Goal: Task Accomplishment & Management: Complete application form

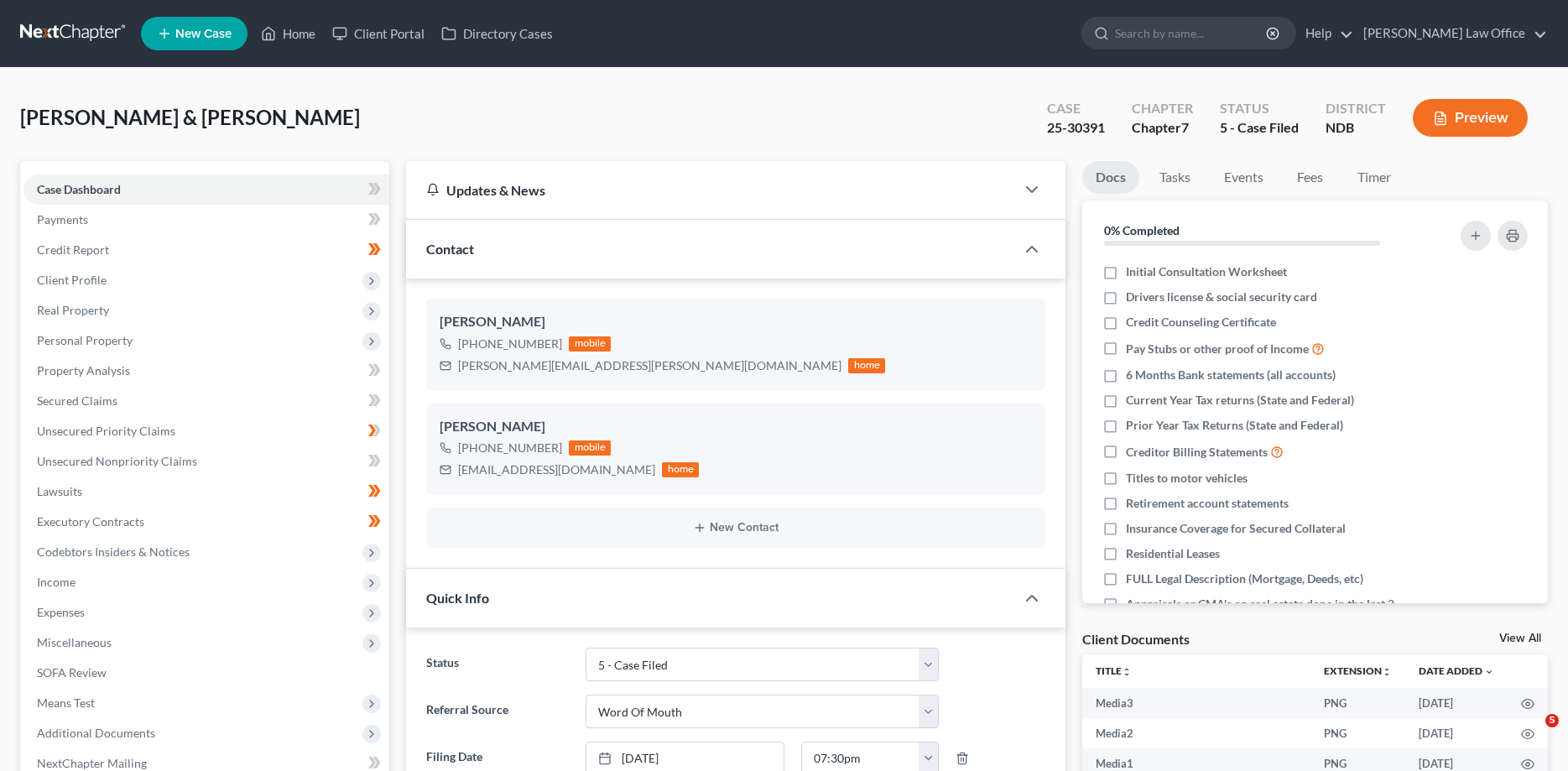
select select "8"
select select "0"
select select "1"
click at [1125, 272] on label "Initial Consultation Worksheet" at bounding box center [1205, 272] width 161 height 17
click at [1132, 272] on input "Initial Consultation Worksheet" at bounding box center [1137, 269] width 11 height 11
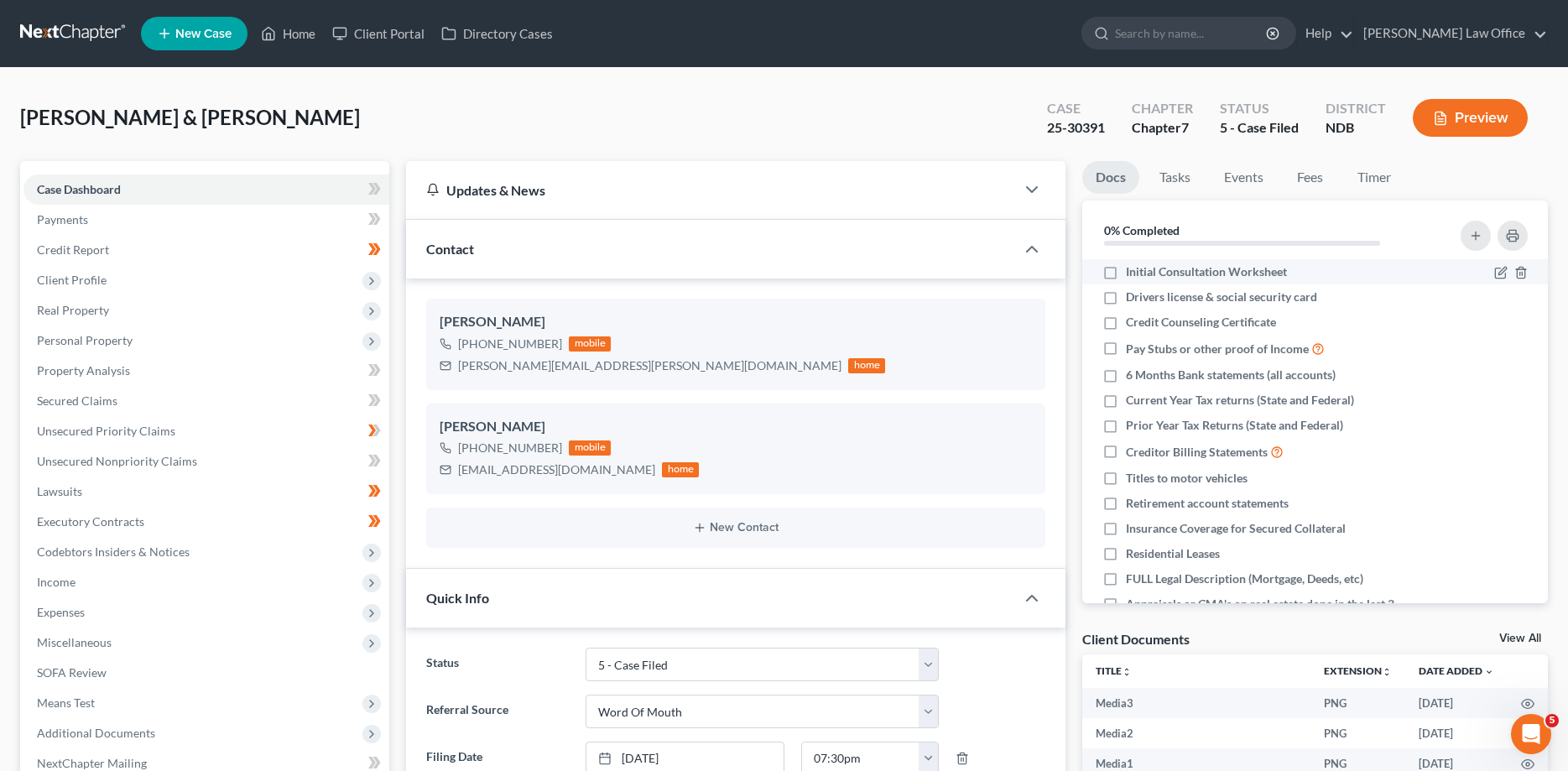
checkbox input "true"
click at [1125, 297] on label "Drivers license & social security card" at bounding box center [1220, 297] width 191 height 17
click at [1132, 297] on input "Drivers license & social security card" at bounding box center [1137, 294] width 11 height 11
checkbox input "true"
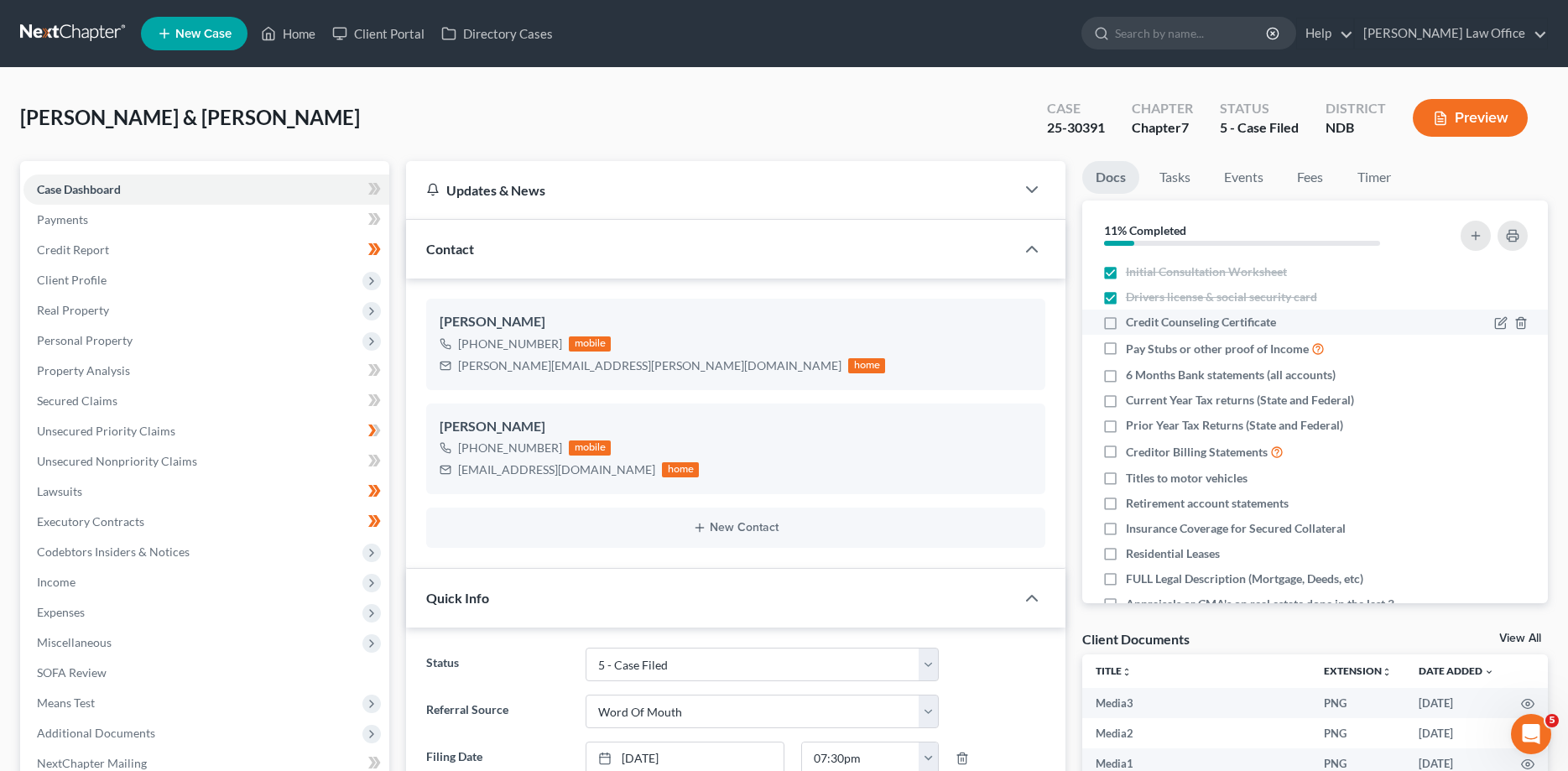
click at [1125, 321] on label "Credit Counseling Certificate" at bounding box center [1200, 322] width 150 height 17
click at [1132, 321] on input "Credit Counseling Certificate" at bounding box center [1137, 319] width 11 height 11
checkbox input "true"
click at [1125, 347] on label "Pay Stubs or other proof of Income" at bounding box center [1224, 348] width 199 height 19
click at [1132, 347] on input "Pay Stubs or other proof of Income" at bounding box center [1137, 344] width 11 height 11
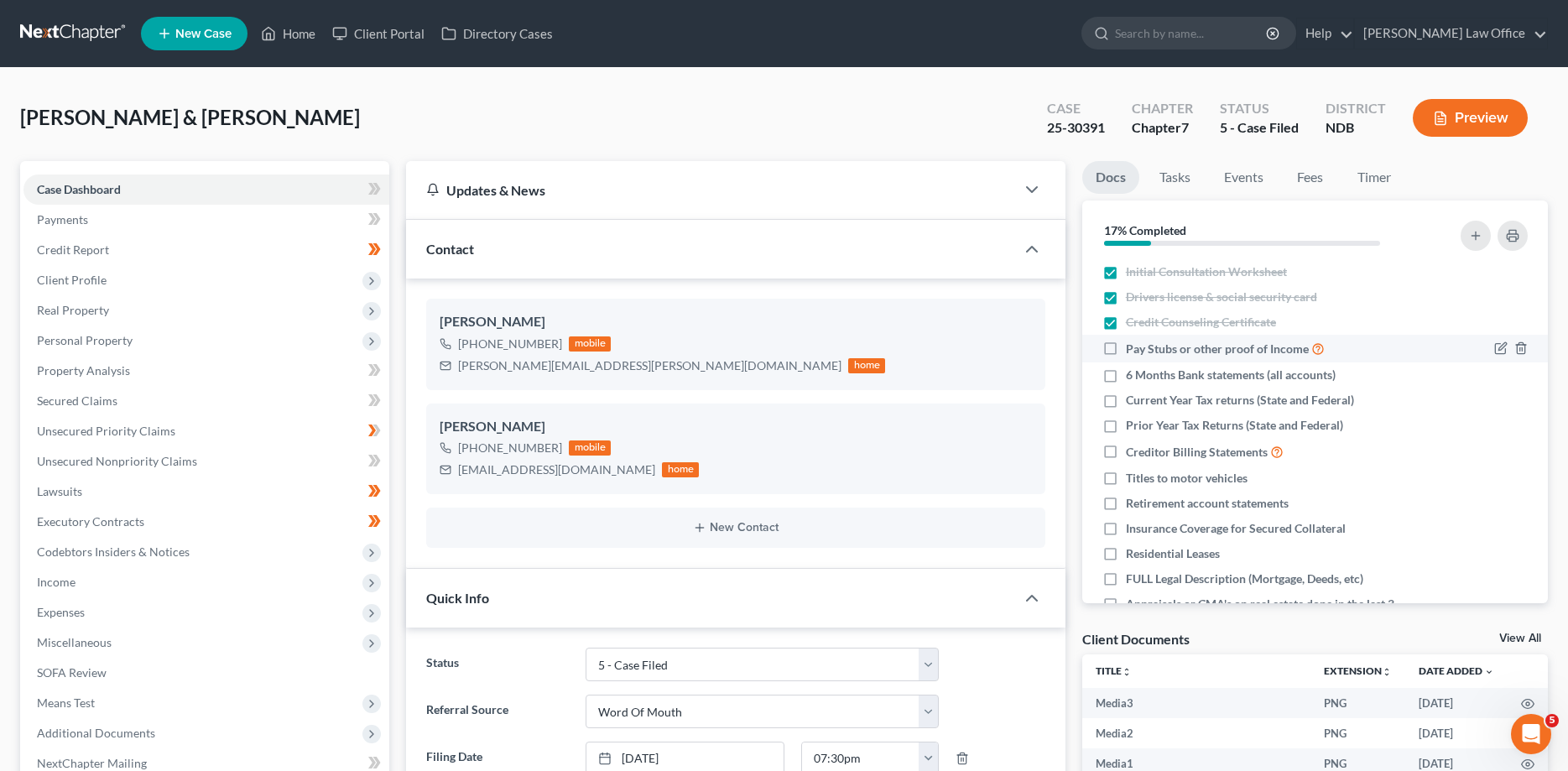
checkbox input "true"
click at [1125, 375] on label "6 Months Bank statements (all accounts)" at bounding box center [1230, 375] width 210 height 17
click at [1132, 375] on input "6 Months Bank statements (all accounts)" at bounding box center [1137, 372] width 11 height 11
checkbox input "true"
click at [1125, 399] on label "Current Year Tax returns (State and Federal)" at bounding box center [1239, 400] width 228 height 17
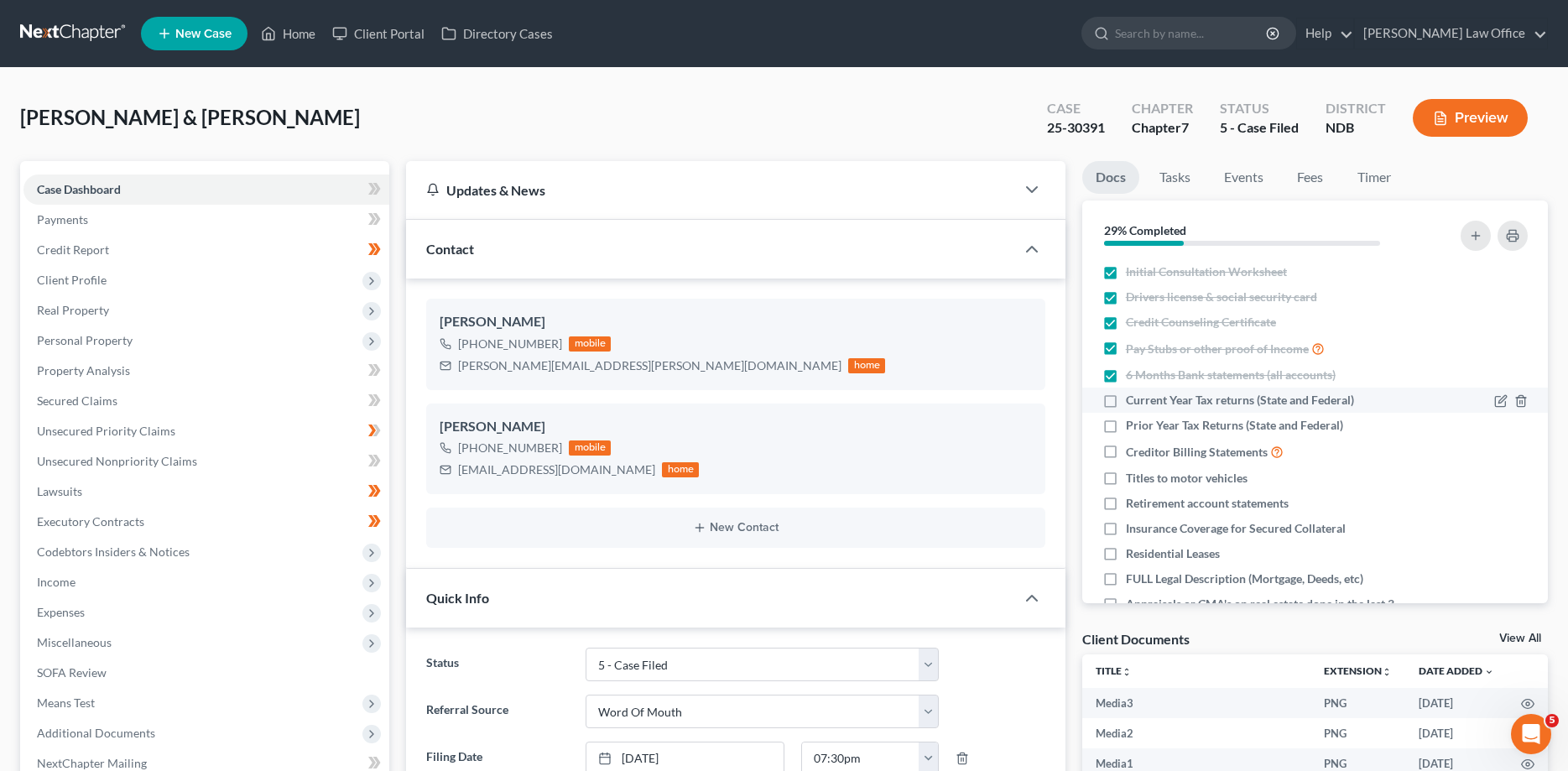
click at [1132, 399] on input "Current Year Tax returns (State and Federal)" at bounding box center [1137, 397] width 11 height 11
checkbox input "true"
click at [1125, 425] on label "Prior Year Tax Returns (State and Federal)" at bounding box center [1233, 425] width 217 height 17
click at [1132, 425] on input "Prior Year Tax Returns (State and Federal)" at bounding box center [1137, 422] width 11 height 11
checkbox input "true"
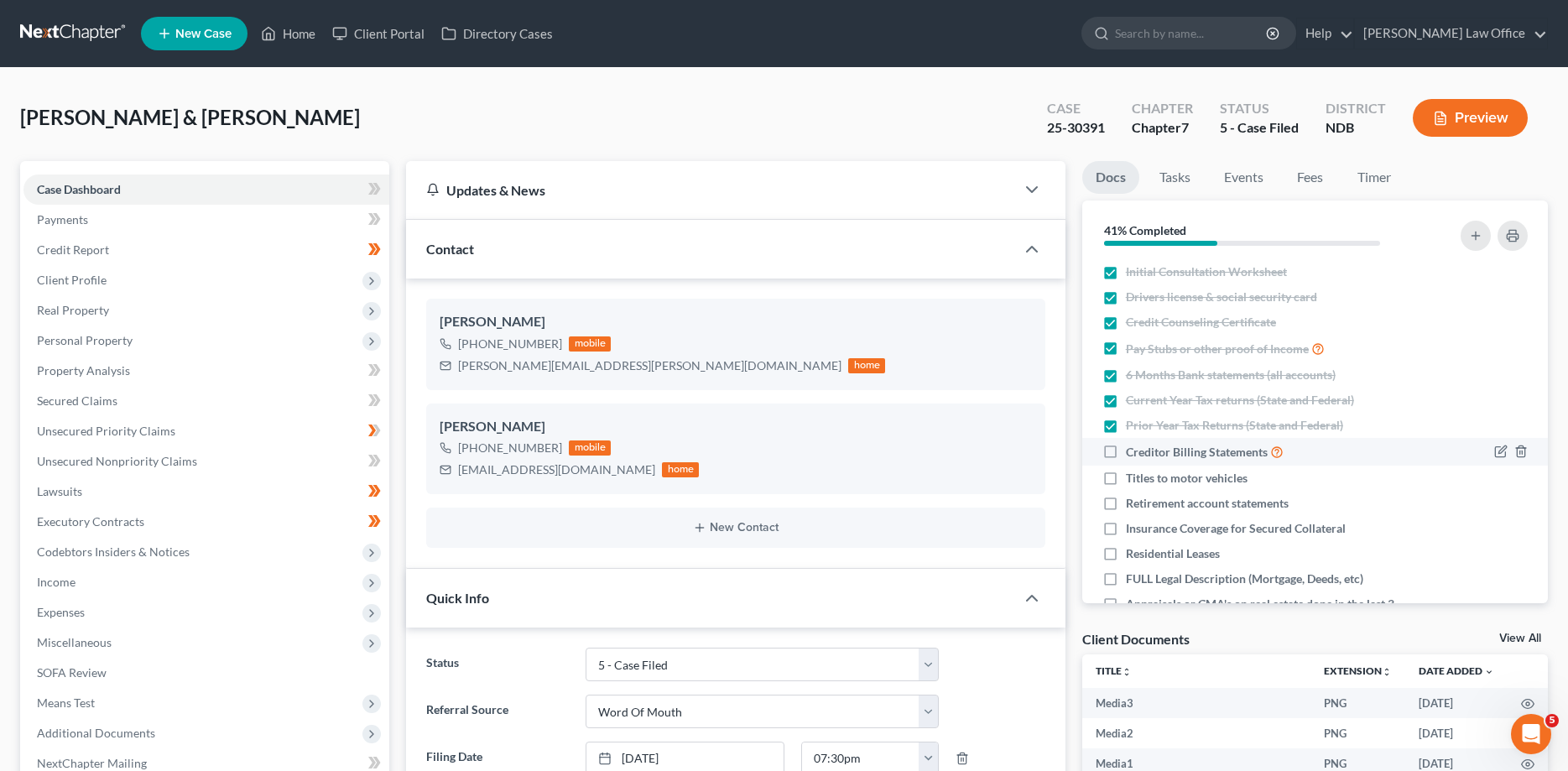
click at [1125, 448] on label "Creditor Billing Statements" at bounding box center [1204, 451] width 158 height 19
click at [1132, 448] on input "Creditor Billing Statements" at bounding box center [1137, 447] width 11 height 11
checkbox input "true"
click at [1125, 501] on label "Retirement account statements" at bounding box center [1206, 503] width 163 height 17
click at [1132, 501] on input "Retirement account statements" at bounding box center [1137, 500] width 11 height 11
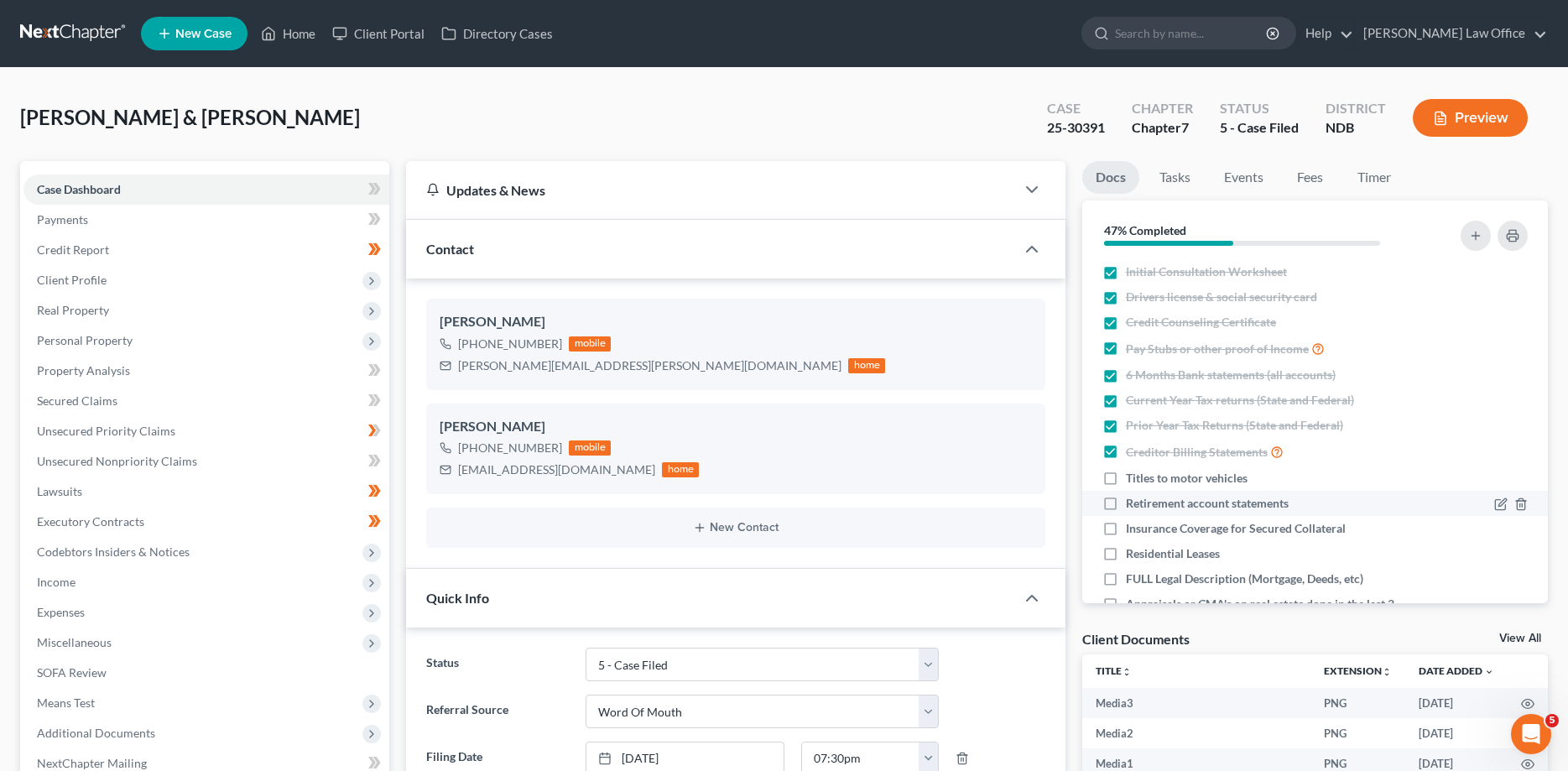
checkbox input "true"
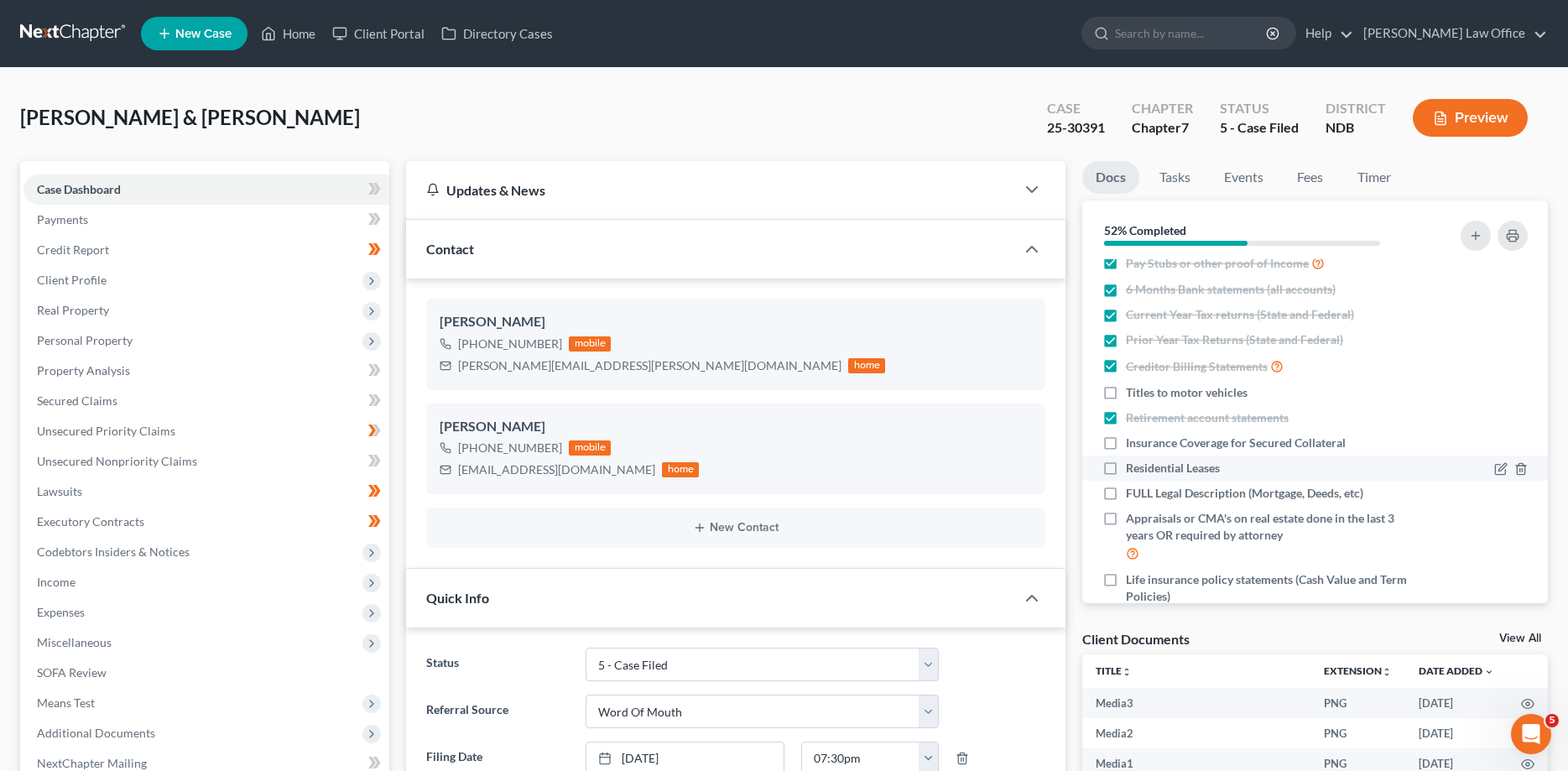
click at [1125, 471] on label "Residential Leases" at bounding box center [1172, 468] width 94 height 17
click at [1132, 471] on input "Residential Leases" at bounding box center [1137, 465] width 11 height 11
checkbox input "true"
click at [1125, 494] on label "FULL Legal Description (Mortgage, Deeds, etc)" at bounding box center [1244, 493] width 238 height 17
click at [1132, 494] on input "FULL Legal Description (Mortgage, Deeds, etc)" at bounding box center [1137, 490] width 11 height 11
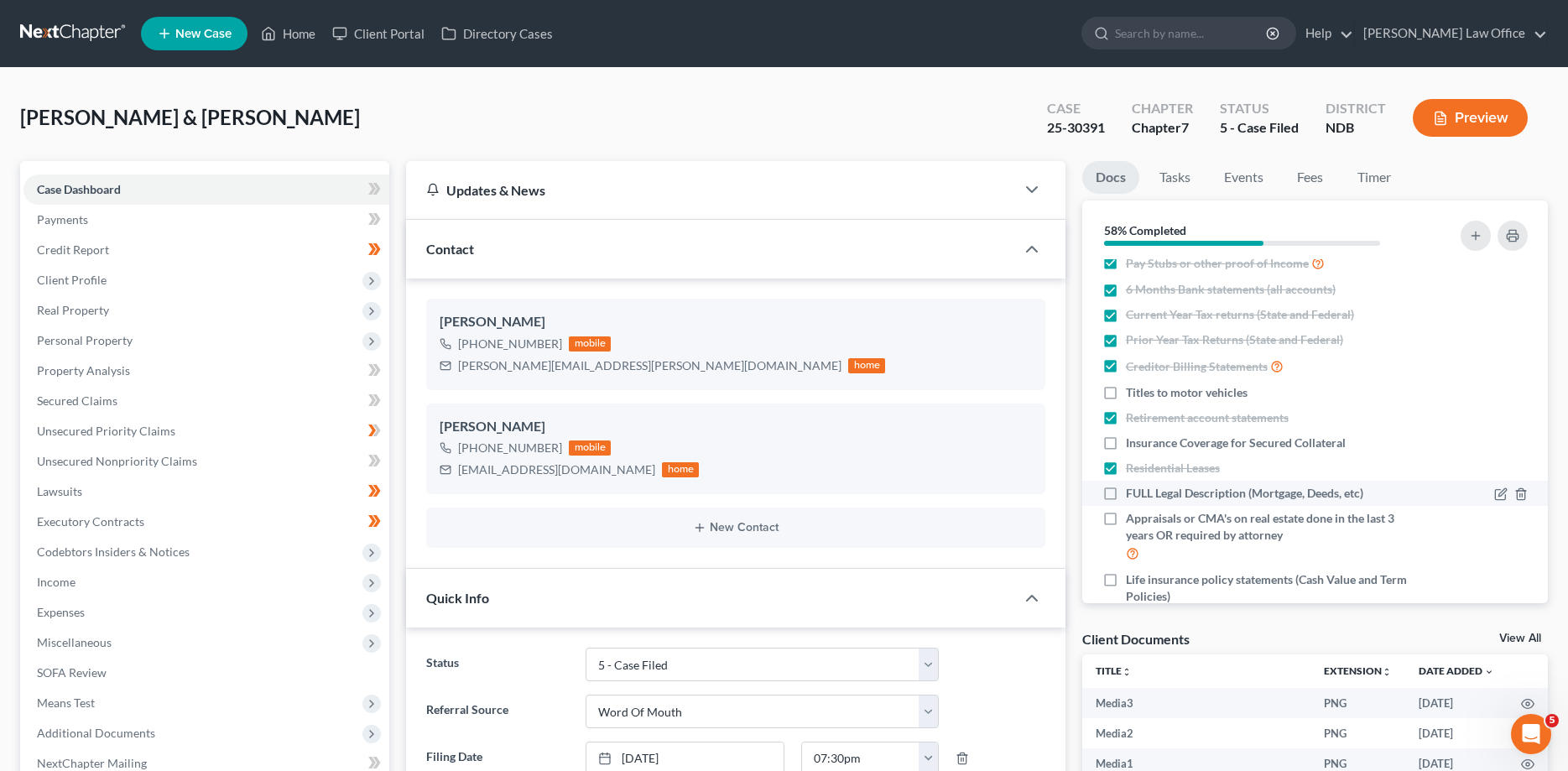
checkbox input "true"
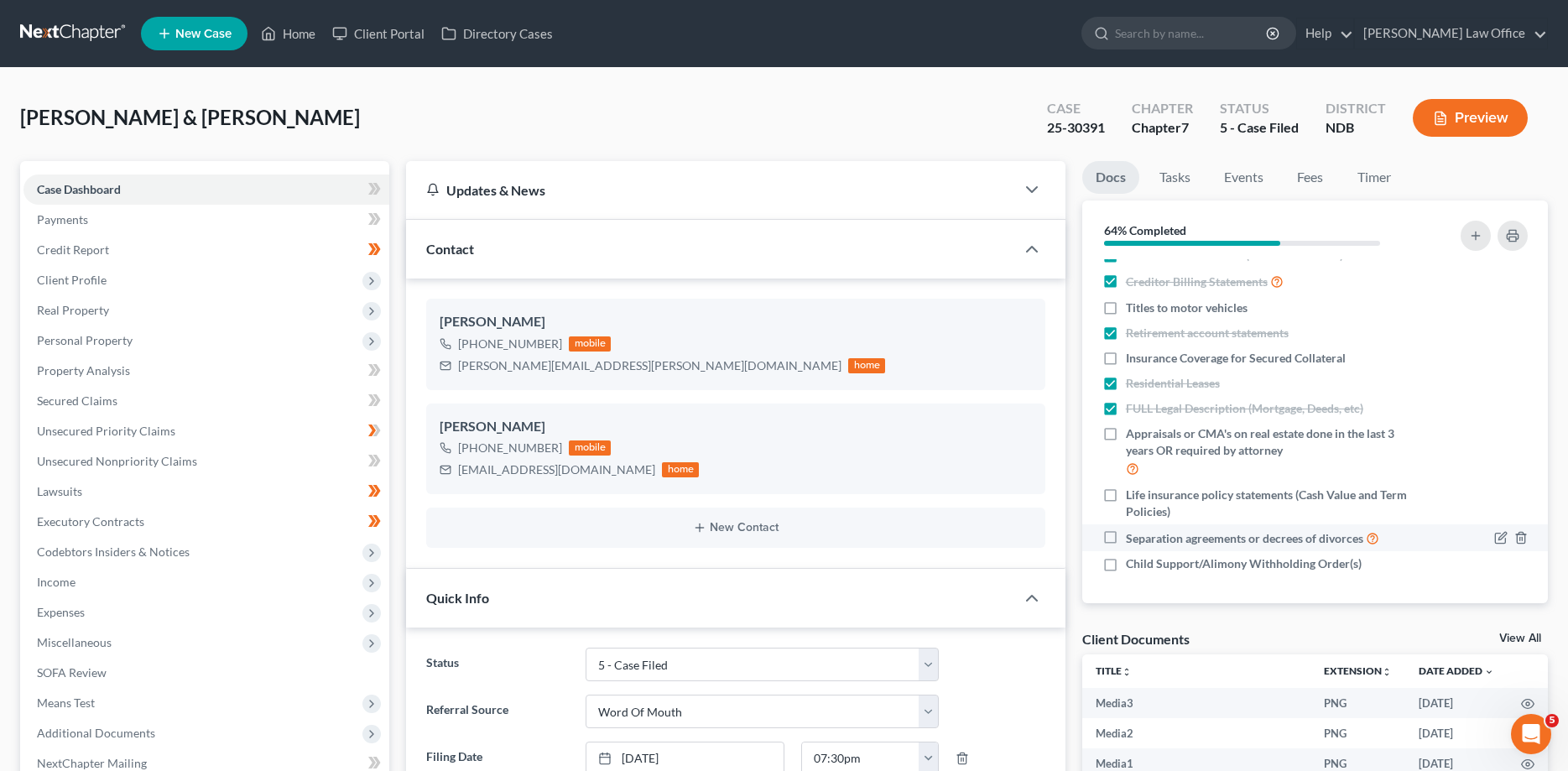
scroll to position [0, 0]
